Goal: Entertainment & Leisure: Browse casually

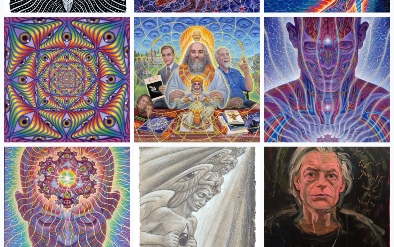
scroll to position [1261, 0]
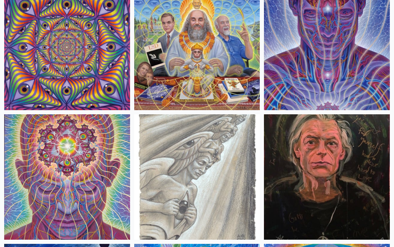
click at [214, 61] on img at bounding box center [197, 47] width 126 height 126
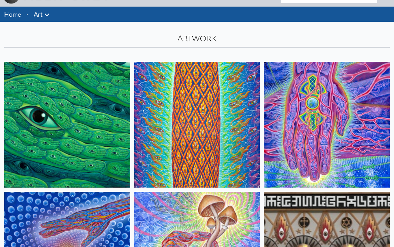
scroll to position [0, 0]
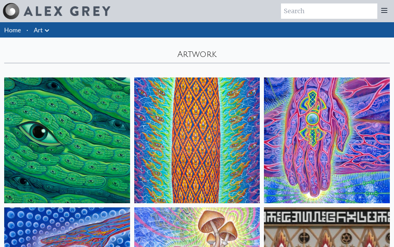
click at [63, 116] on img at bounding box center [67, 140] width 126 height 126
click at [157, 122] on img at bounding box center [197, 140] width 126 height 126
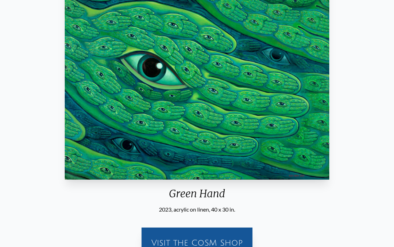
scroll to position [71, 0]
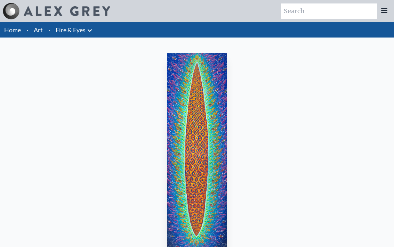
click at [194, 103] on img "2 / 31" at bounding box center [197, 152] width 60 height 198
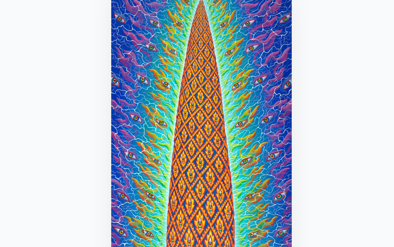
click at [190, 104] on img "2 / 31" at bounding box center [197, 152] width 60 height 198
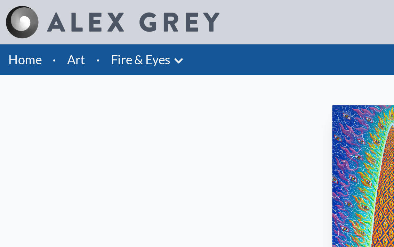
click at [69, 25] on link "Fire & Eyes" at bounding box center [71, 30] width 30 height 10
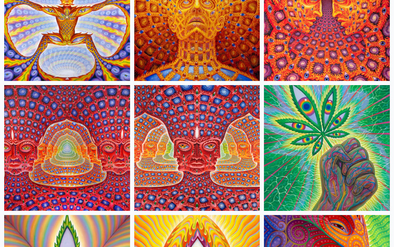
scroll to position [1060, 0]
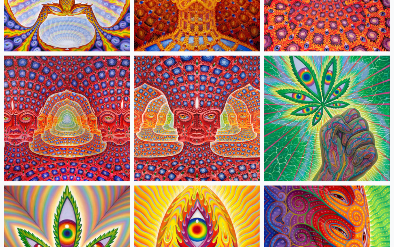
click at [160, 98] on img at bounding box center [197, 119] width 126 height 126
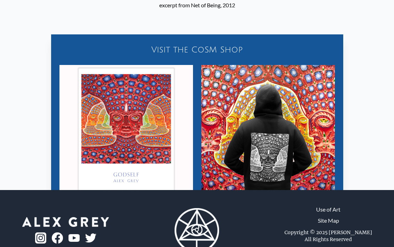
scroll to position [618, 0]
